Goal: Task Accomplishment & Management: Manage account settings

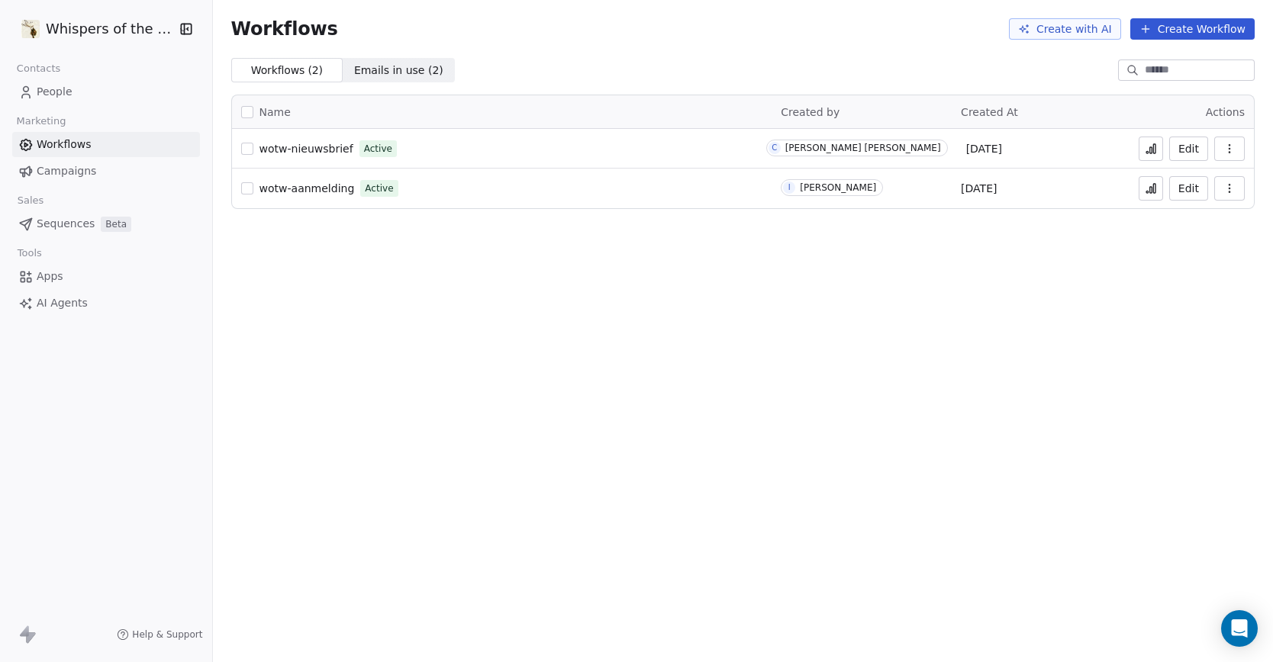
drag, startPoint x: 0, startPoint y: 0, endPoint x: 76, endPoint y: 92, distance: 119.3
click at [76, 92] on link "People" at bounding box center [106, 91] width 188 height 25
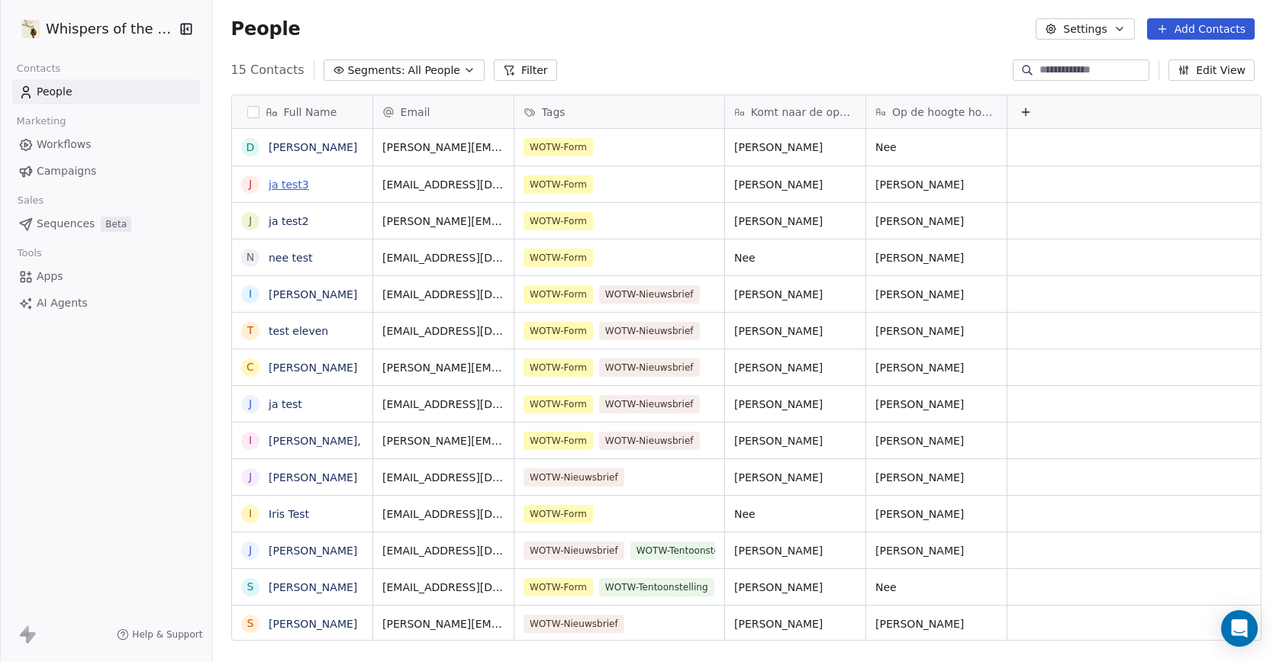
click at [288, 183] on link "ja test3" at bounding box center [289, 185] width 40 height 12
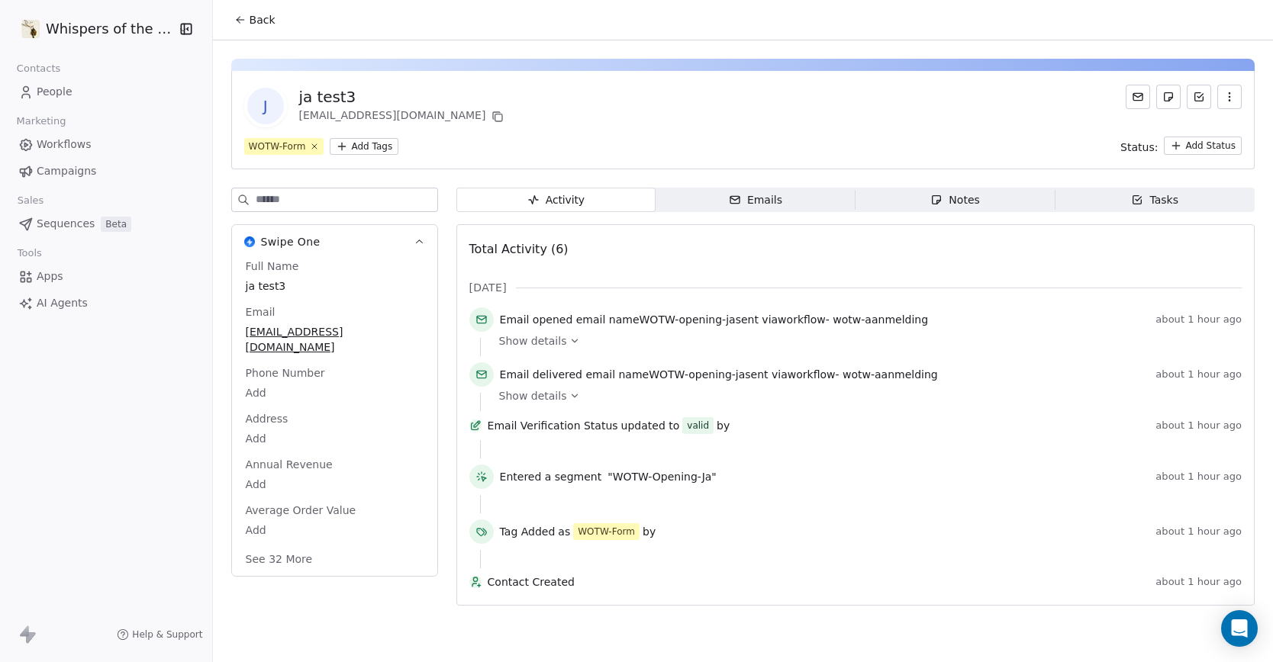
click at [1226, 98] on icon "button" at bounding box center [1229, 97] width 12 height 12
click at [1198, 134] on div "Delete" at bounding box center [1208, 130] width 102 height 24
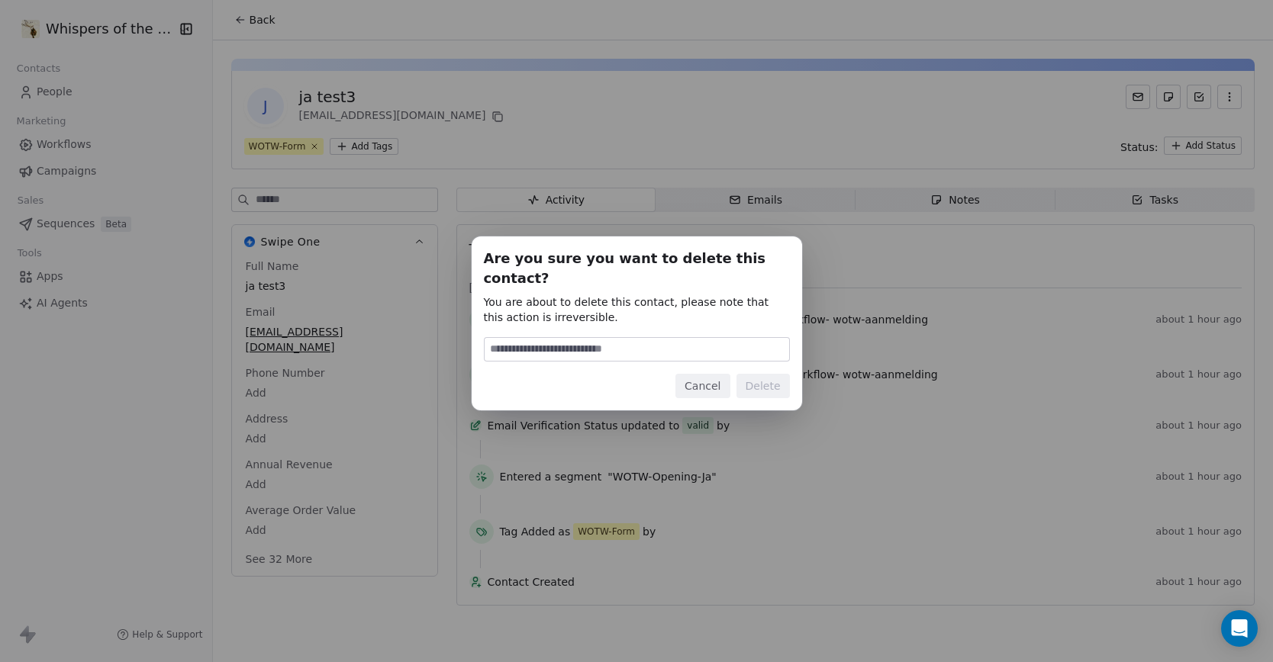
click at [716, 378] on button "Cancel" at bounding box center [702, 386] width 54 height 24
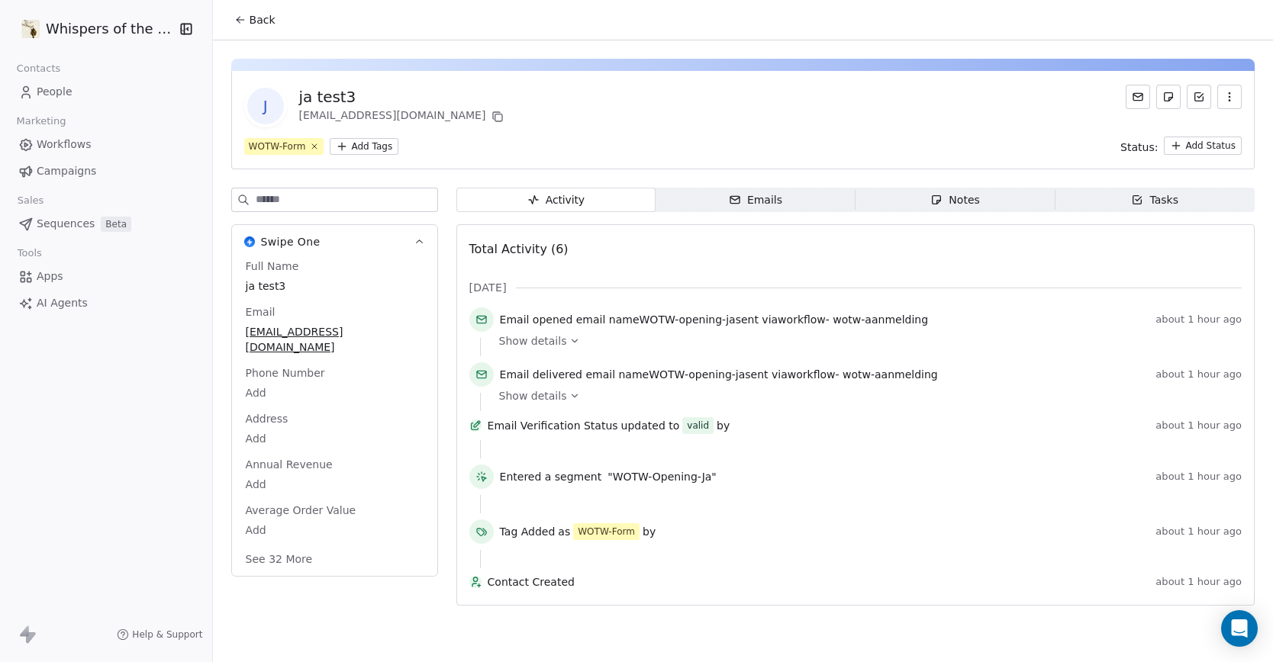
click at [242, 22] on button "Back" at bounding box center [255, 19] width 60 height 27
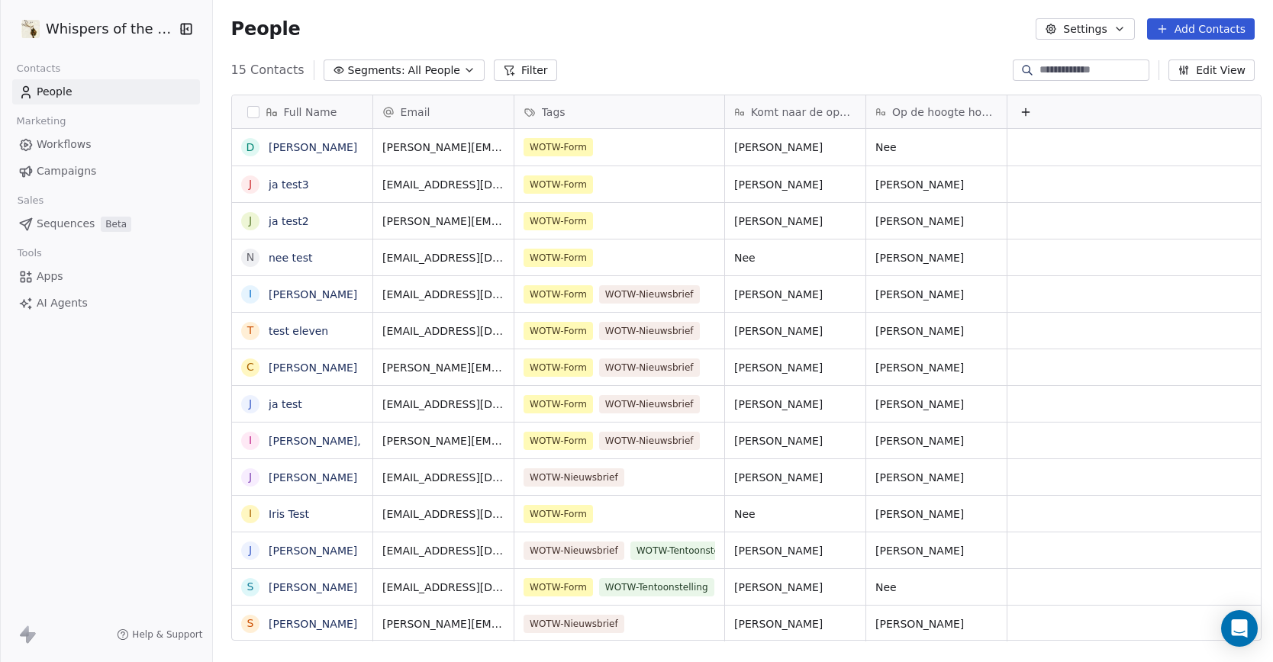
scroll to position [571, 1055]
click at [247, 108] on button "button" at bounding box center [253, 112] width 12 height 12
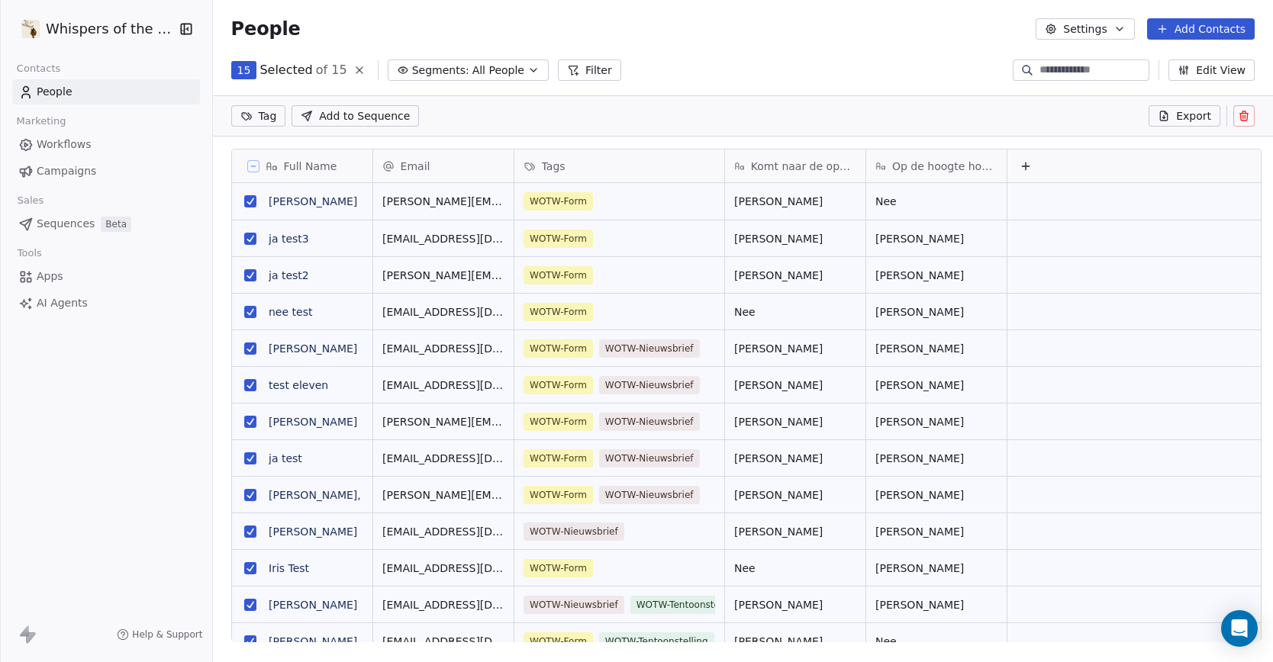
click at [244, 201] on button "grid" at bounding box center [250, 201] width 12 height 12
drag, startPoint x: 241, startPoint y: 346, endPoint x: 243, endPoint y: 357, distance: 11.5
click at [244, 346] on button "grid" at bounding box center [250, 349] width 12 height 12
click at [244, 426] on button "grid" at bounding box center [250, 422] width 12 height 12
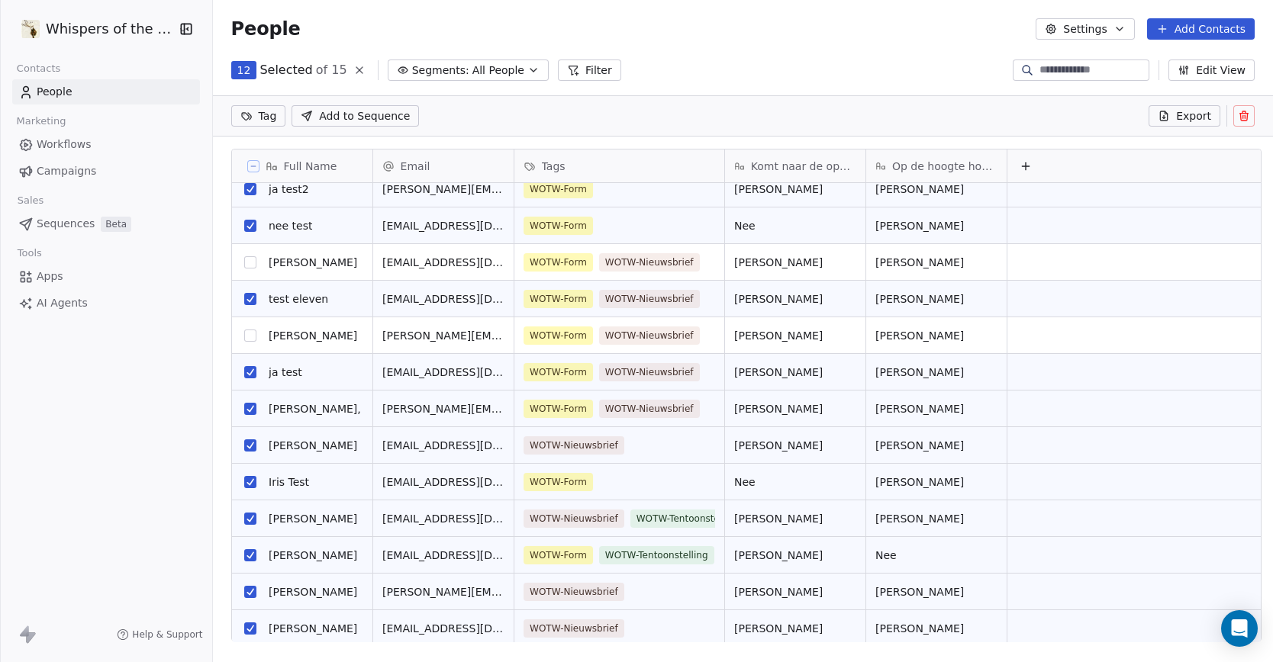
scroll to position [90, 0]
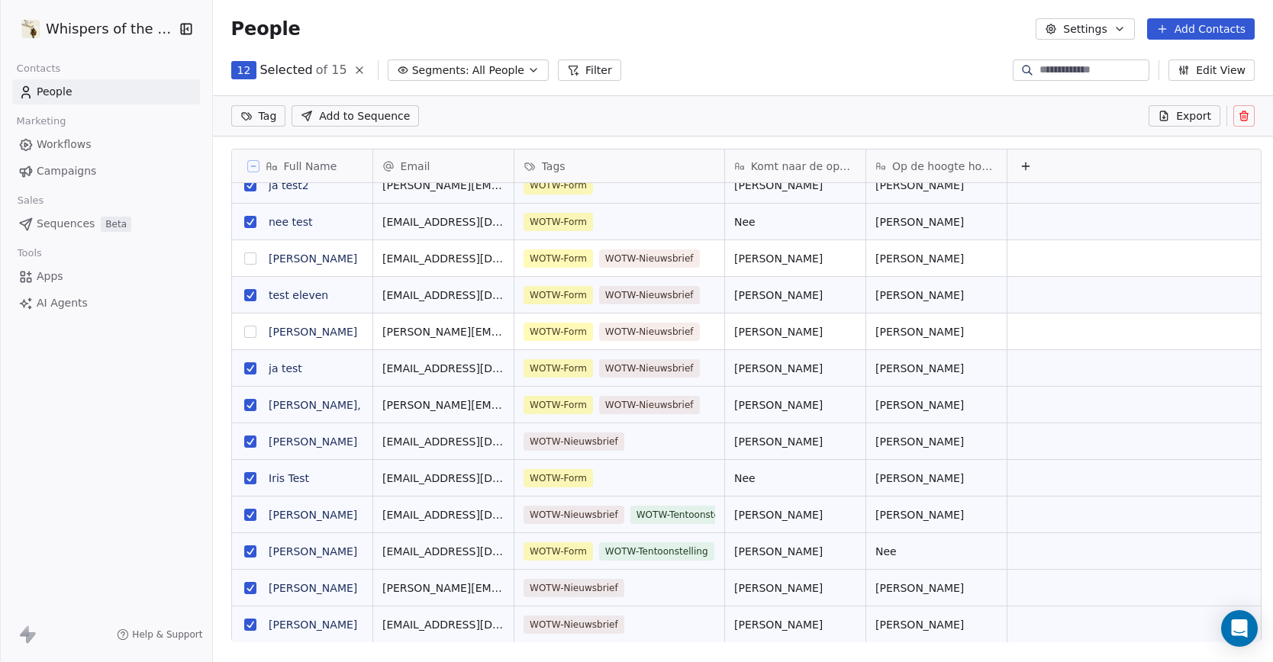
click at [244, 625] on button "grid" at bounding box center [250, 625] width 12 height 12
click at [244, 588] on button "grid" at bounding box center [250, 588] width 12 height 12
click at [245, 549] on button "grid" at bounding box center [250, 552] width 12 height 12
click at [244, 509] on button "grid" at bounding box center [250, 515] width 12 height 12
click at [246, 442] on button "grid" at bounding box center [250, 442] width 12 height 12
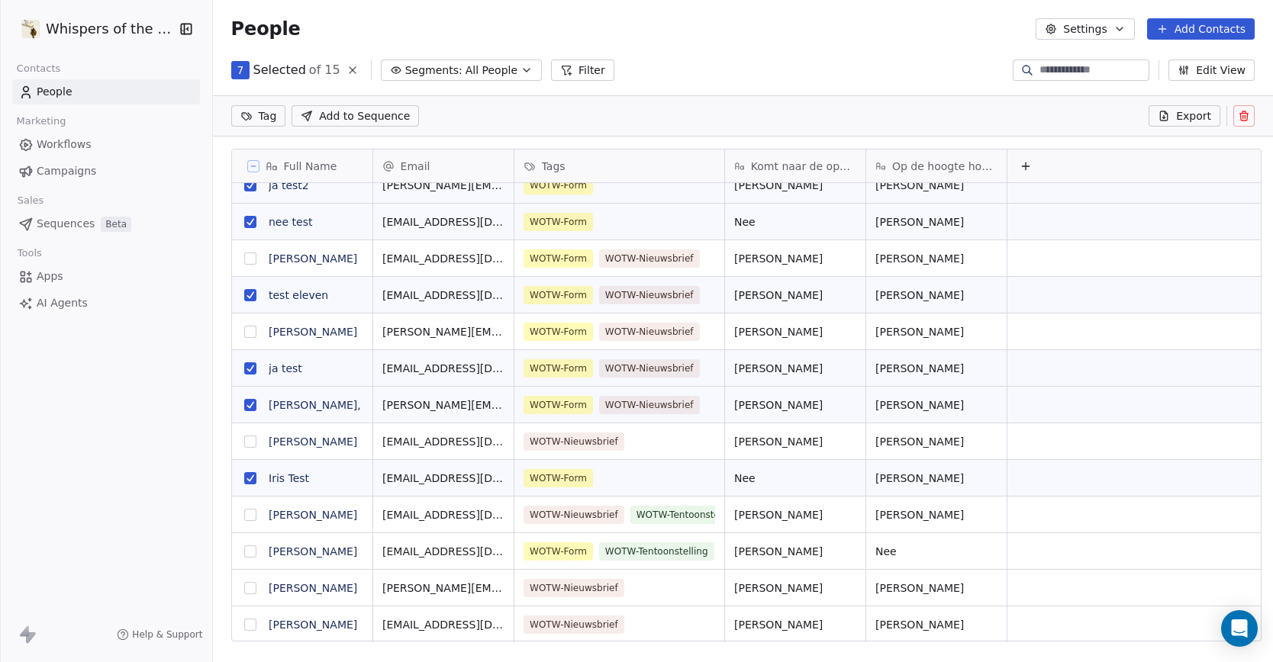
click at [245, 406] on button "grid" at bounding box center [250, 405] width 12 height 12
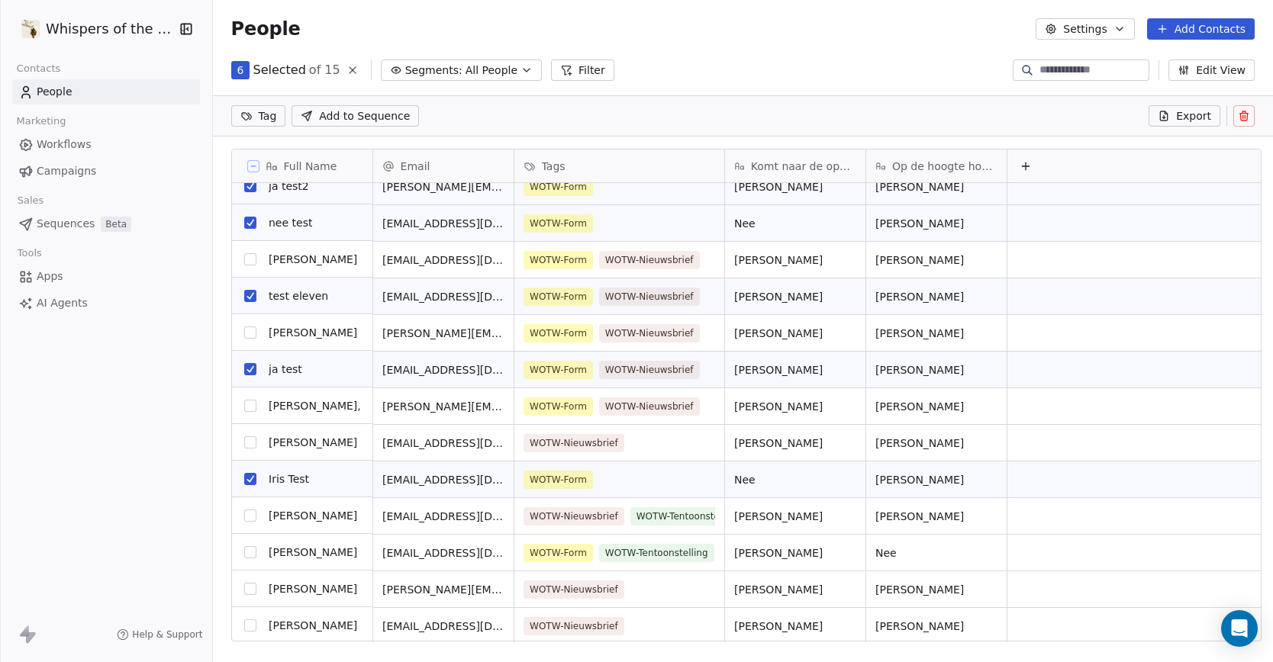
scroll to position [0, 0]
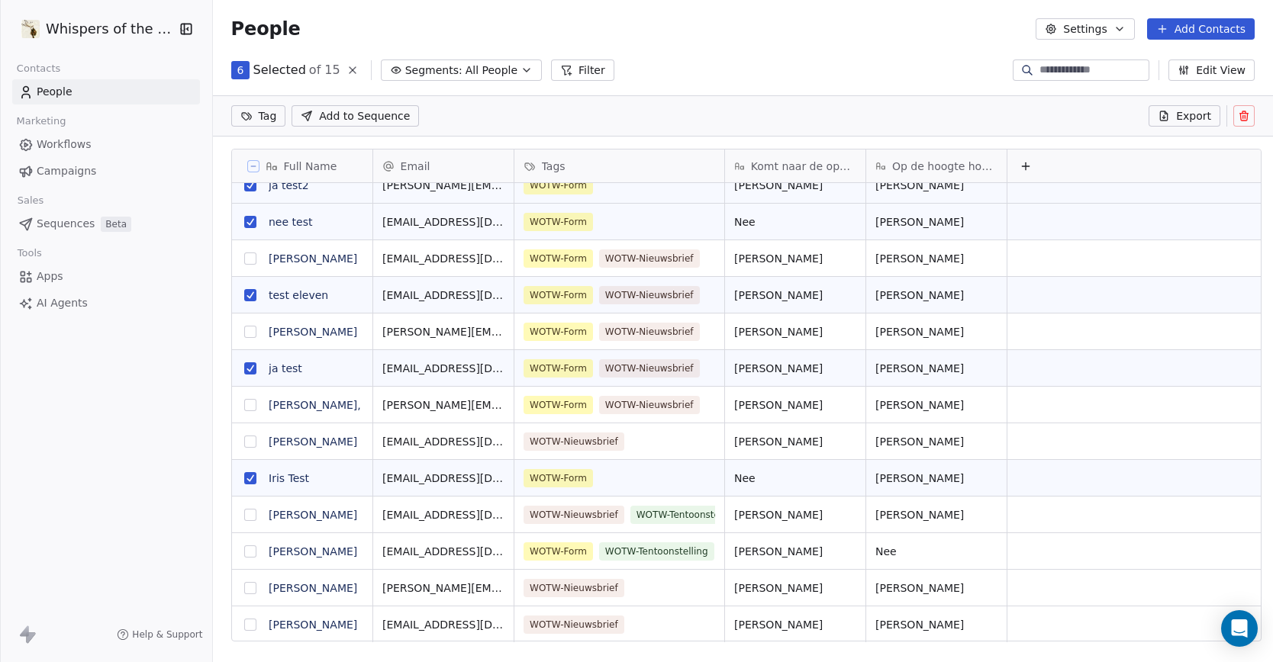
click at [1241, 114] on icon at bounding box center [1244, 116] width 12 height 12
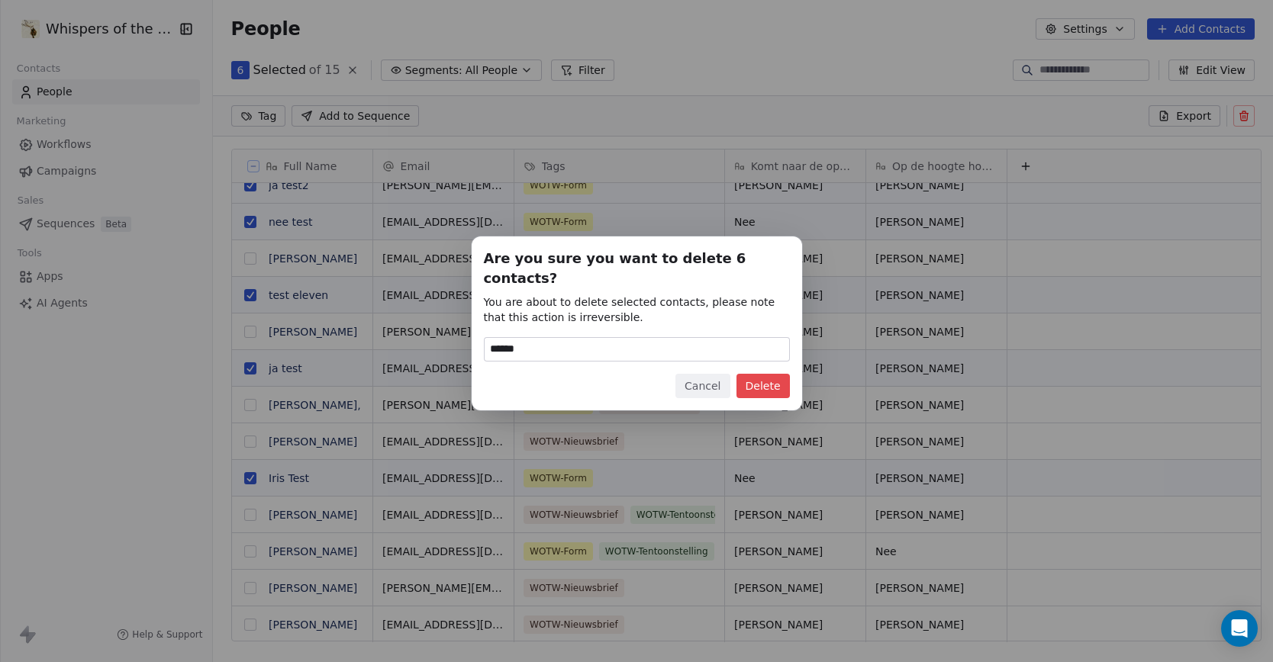
type input "******"
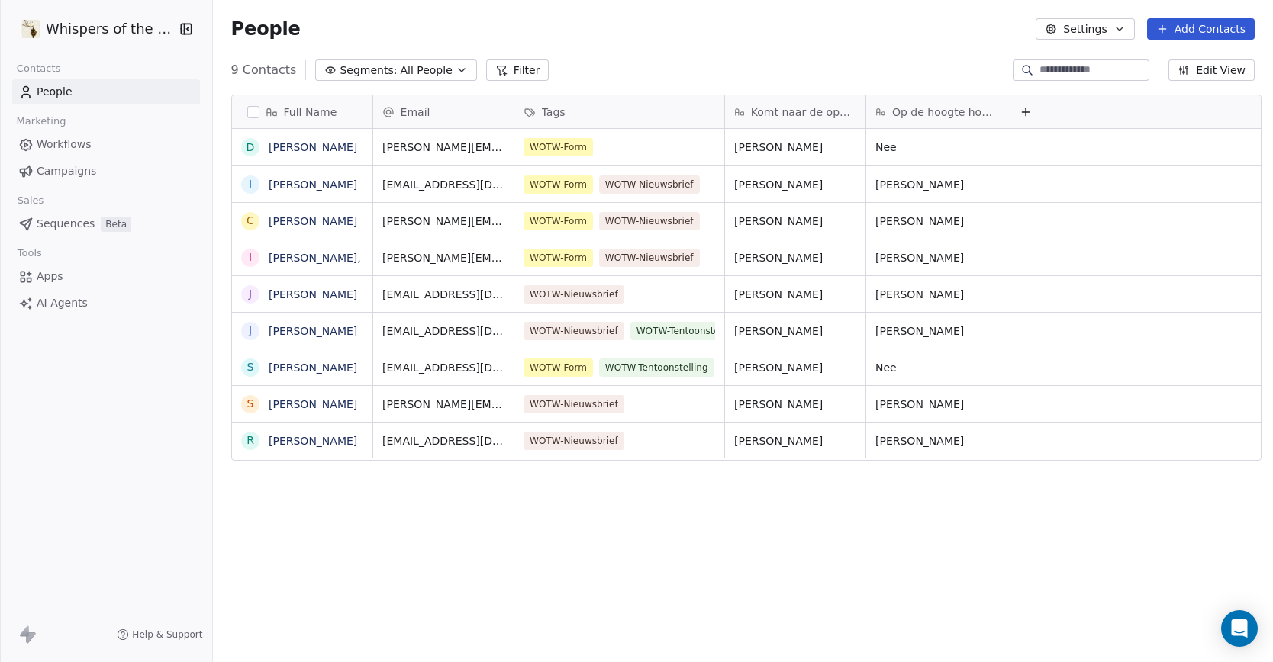
click at [42, 140] on span "Workflows" at bounding box center [64, 145] width 55 height 16
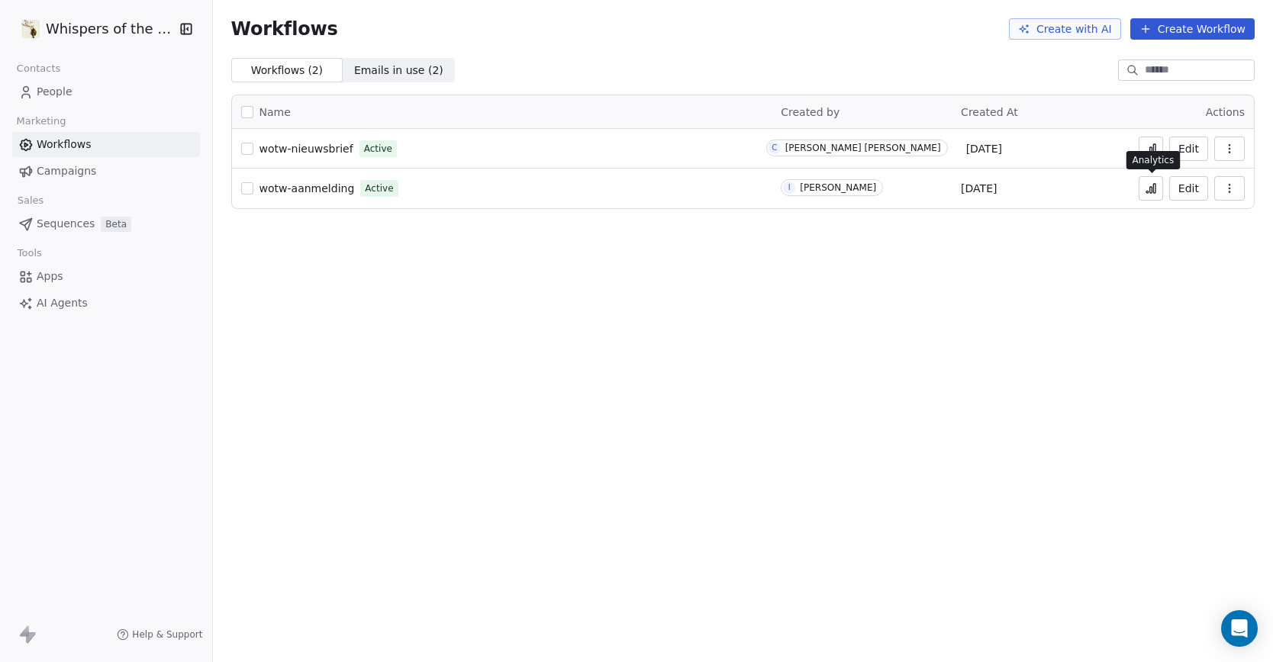
click at [1148, 187] on icon at bounding box center [1150, 188] width 12 height 12
click at [68, 88] on span "People" at bounding box center [55, 92] width 36 height 16
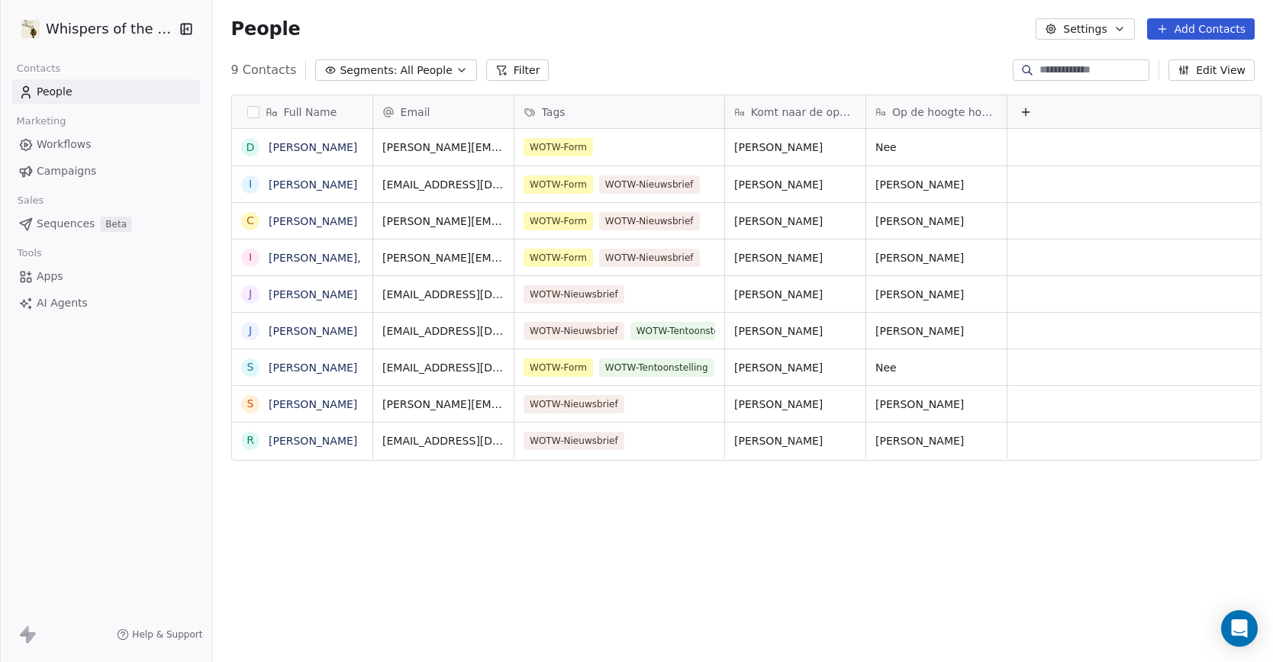
scroll to position [571, 1055]
